Goal: Check status: Check status

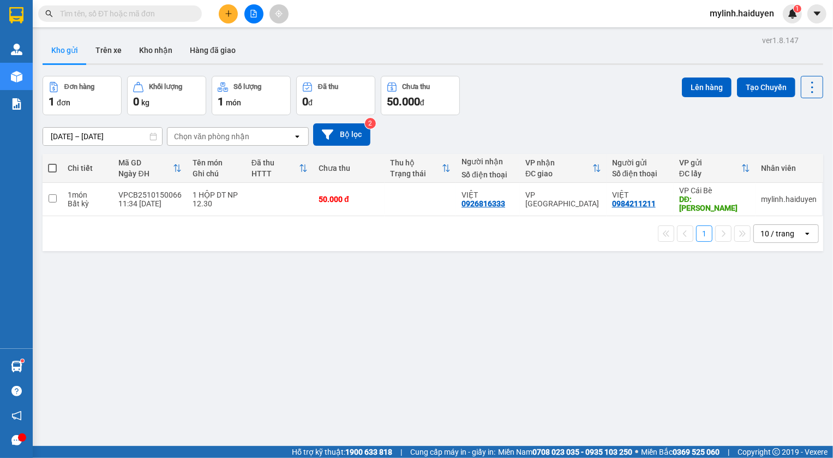
click at [737, 11] on span "mylinh.haiduyen" at bounding box center [742, 14] width 82 height 14
click at [734, 34] on span "Đăng xuất" at bounding box center [747, 34] width 59 height 12
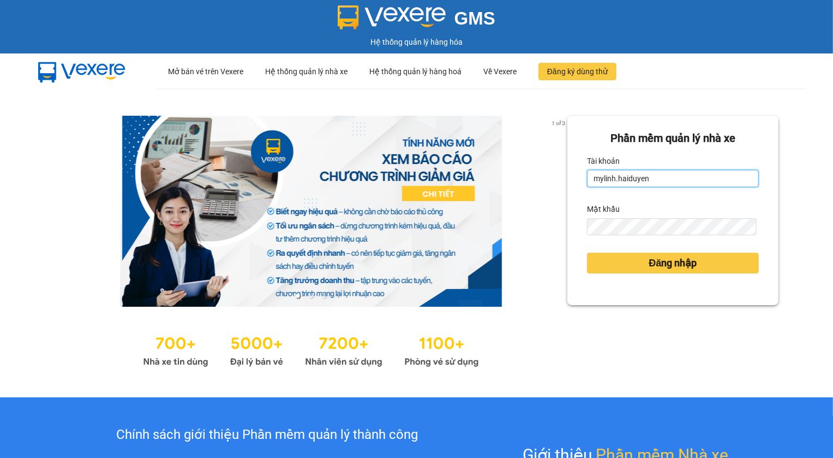
click at [673, 172] on input "mylinh.haiduyen" at bounding box center [673, 178] width 172 height 17
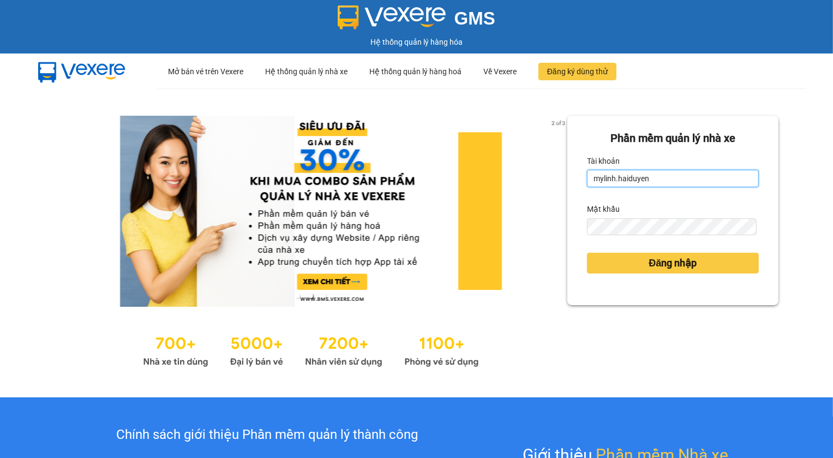
type input "thanhtai.haiduyen"
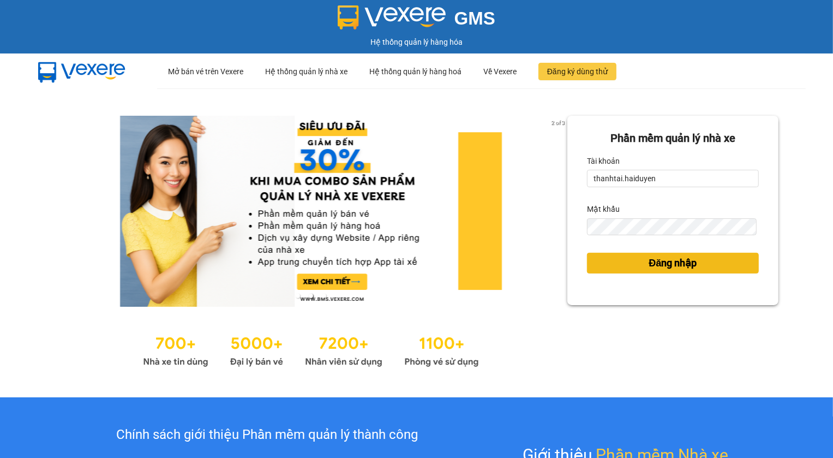
click at [652, 264] on span "Đăng nhập" at bounding box center [673, 262] width 48 height 15
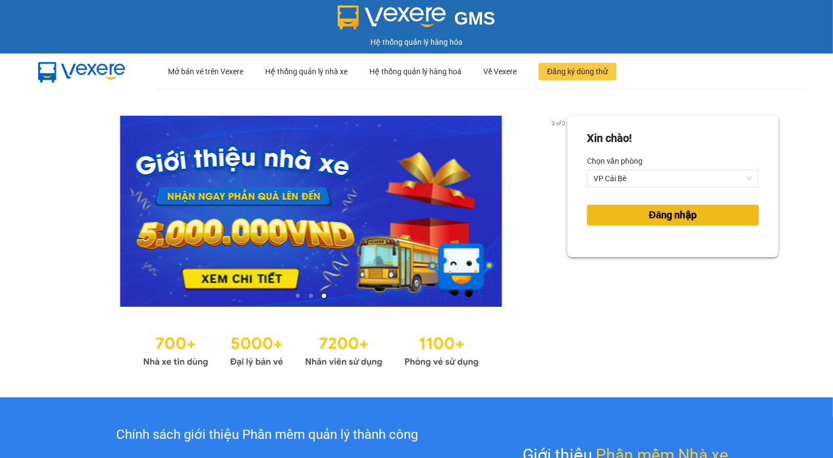
click at [625, 219] on button "Đăng nhập" at bounding box center [673, 215] width 172 height 21
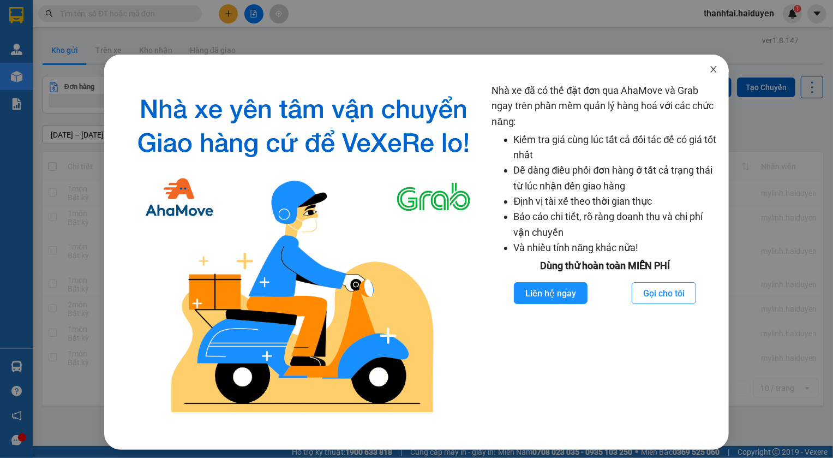
click at [709, 69] on icon "close" at bounding box center [713, 69] width 9 height 9
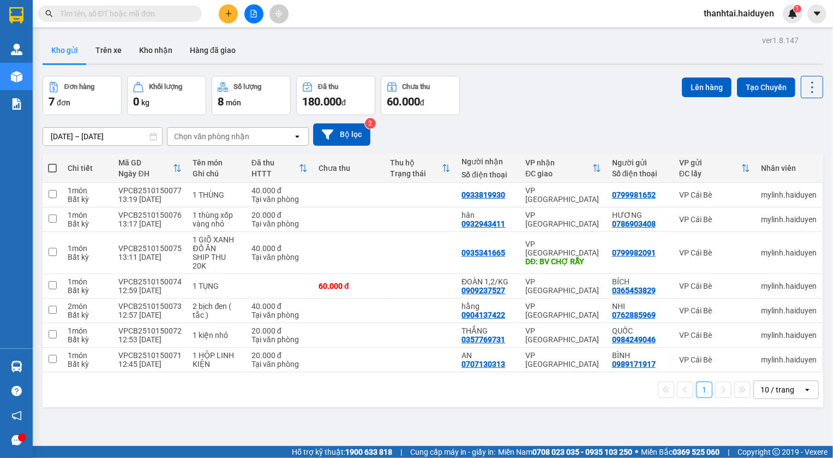
click at [89, 10] on input "text" at bounding box center [124, 14] width 129 height 12
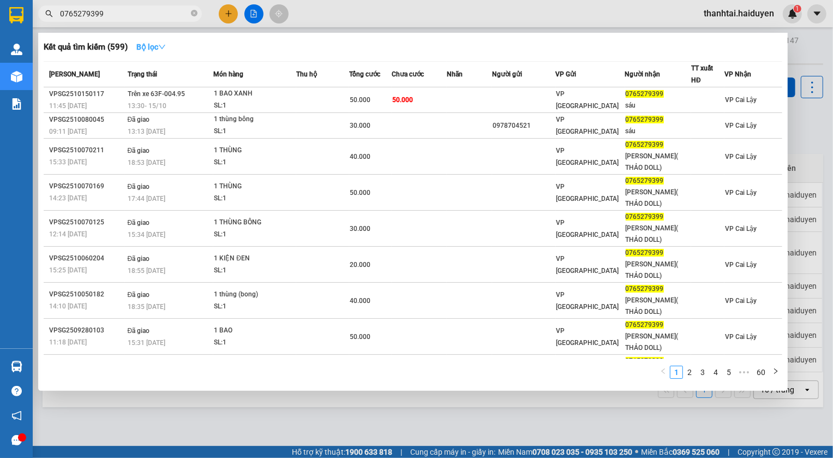
type input "0765279399"
click at [147, 45] on strong "Bộ lọc" at bounding box center [150, 47] width 29 height 9
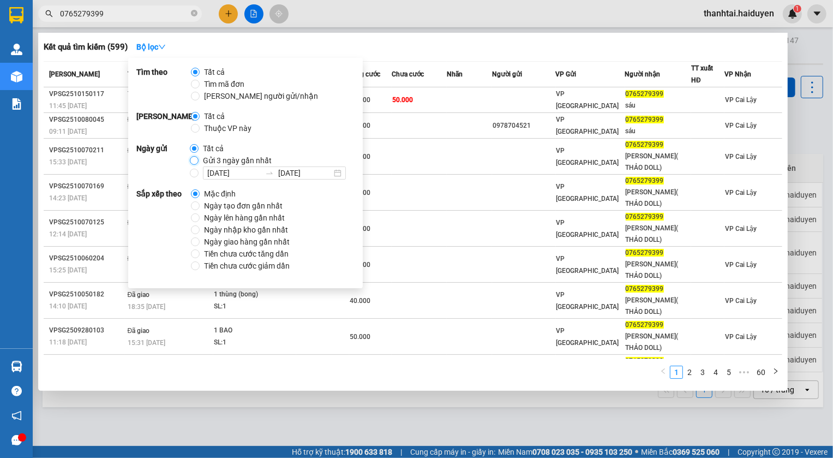
click at [192, 158] on input "Gửi 3 ngày gần nhất" at bounding box center [194, 160] width 9 height 9
radio input "true"
radio input "false"
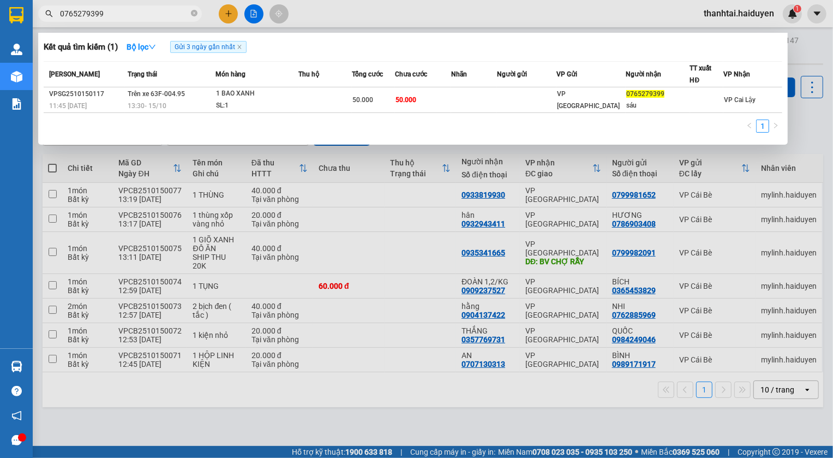
click at [131, 1] on div at bounding box center [416, 229] width 833 height 458
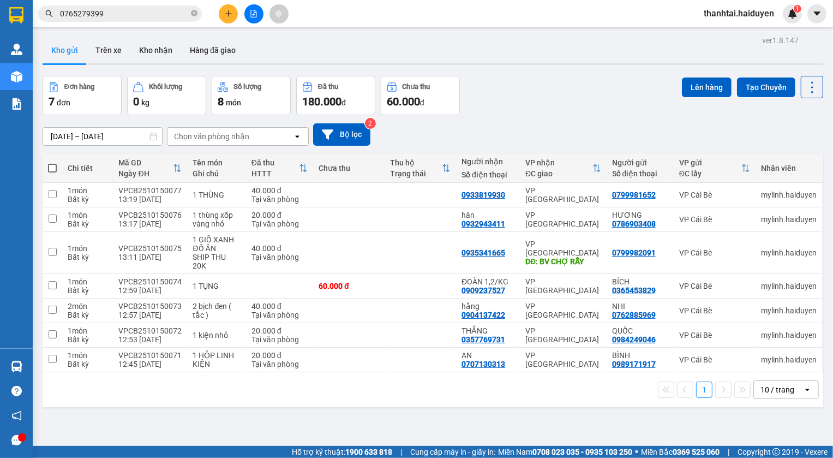
click at [139, 5] on span "0765279399" at bounding box center [120, 13] width 164 height 16
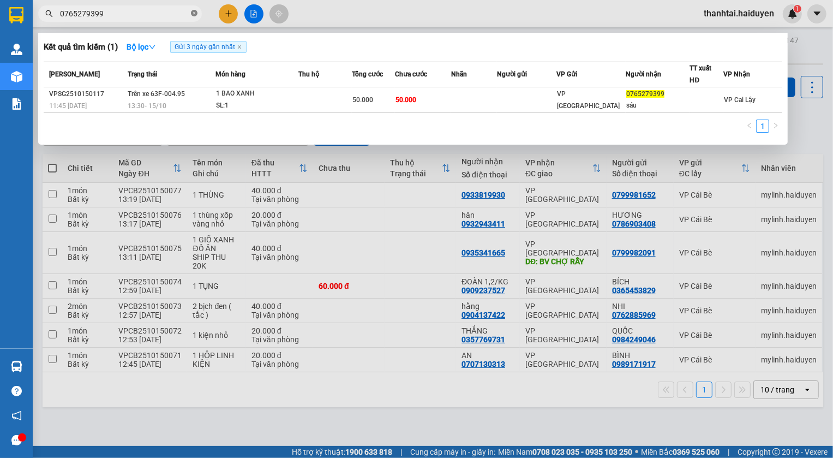
click at [194, 13] on icon "close-circle" at bounding box center [194, 13] width 7 height 7
type input "7779"
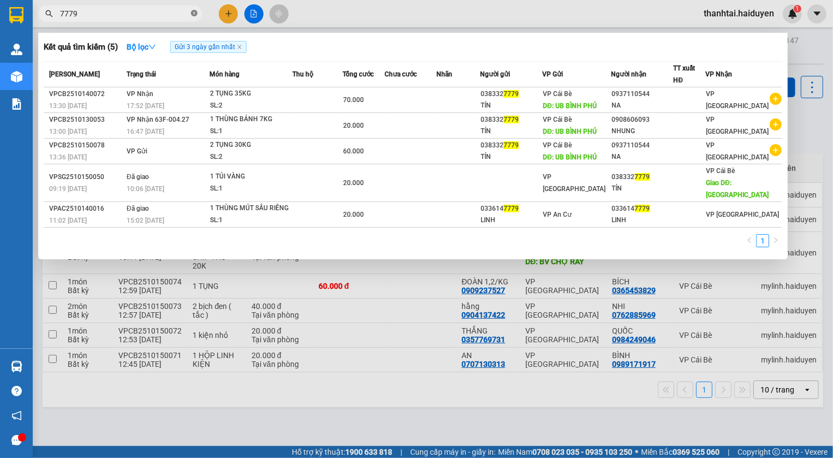
click at [193, 13] on icon "close-circle" at bounding box center [194, 13] width 7 height 7
